Goal: Check status

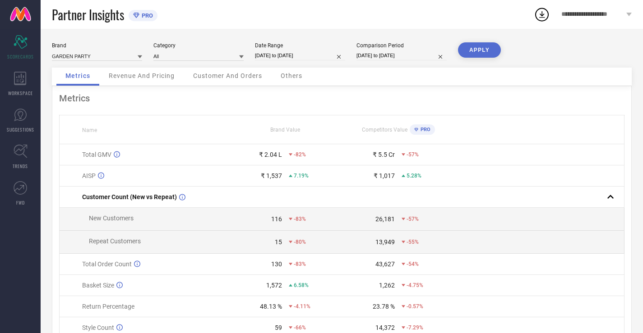
click at [305, 52] on input "[DATE] to [DATE]" at bounding box center [300, 55] width 90 height 9
select select "7"
select select "2025"
select select "8"
select select "2025"
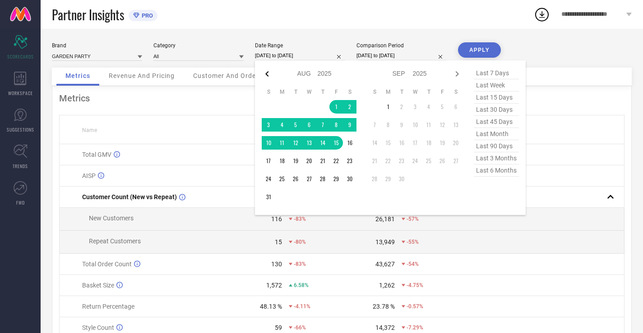
click at [270, 76] on icon at bounding box center [267, 74] width 11 height 11
select select "6"
select select "2025"
select select "7"
select select "2025"
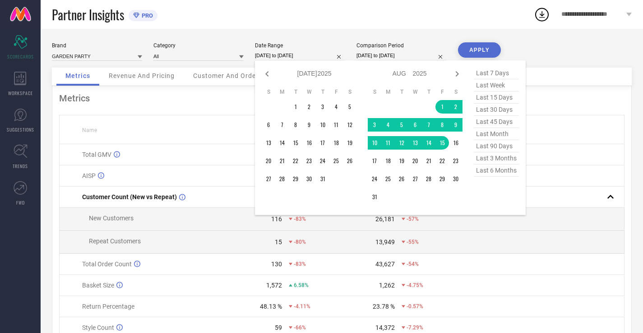
click at [270, 76] on icon at bounding box center [267, 74] width 11 height 11
select select "5"
select select "2025"
select select "6"
select select "2025"
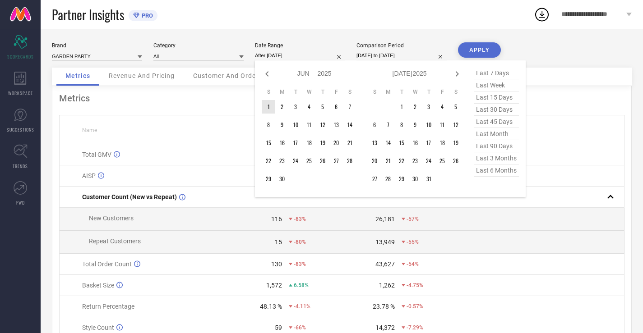
click at [271, 105] on td "1" at bounding box center [269, 107] width 14 height 14
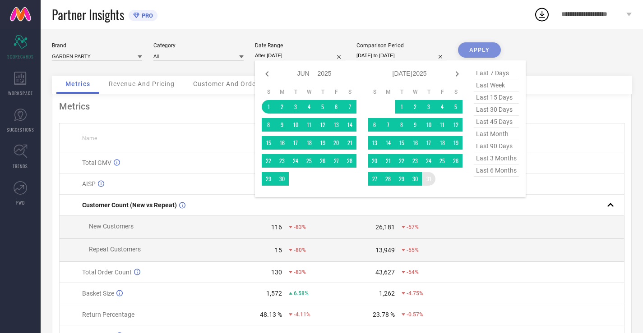
type input "[DATE] to [DATE]"
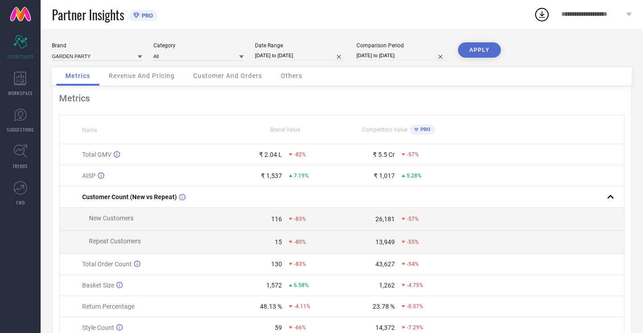
click at [470, 44] on button "APPLY" at bounding box center [479, 49] width 43 height 15
